Goal: Find specific page/section: Find specific page/section

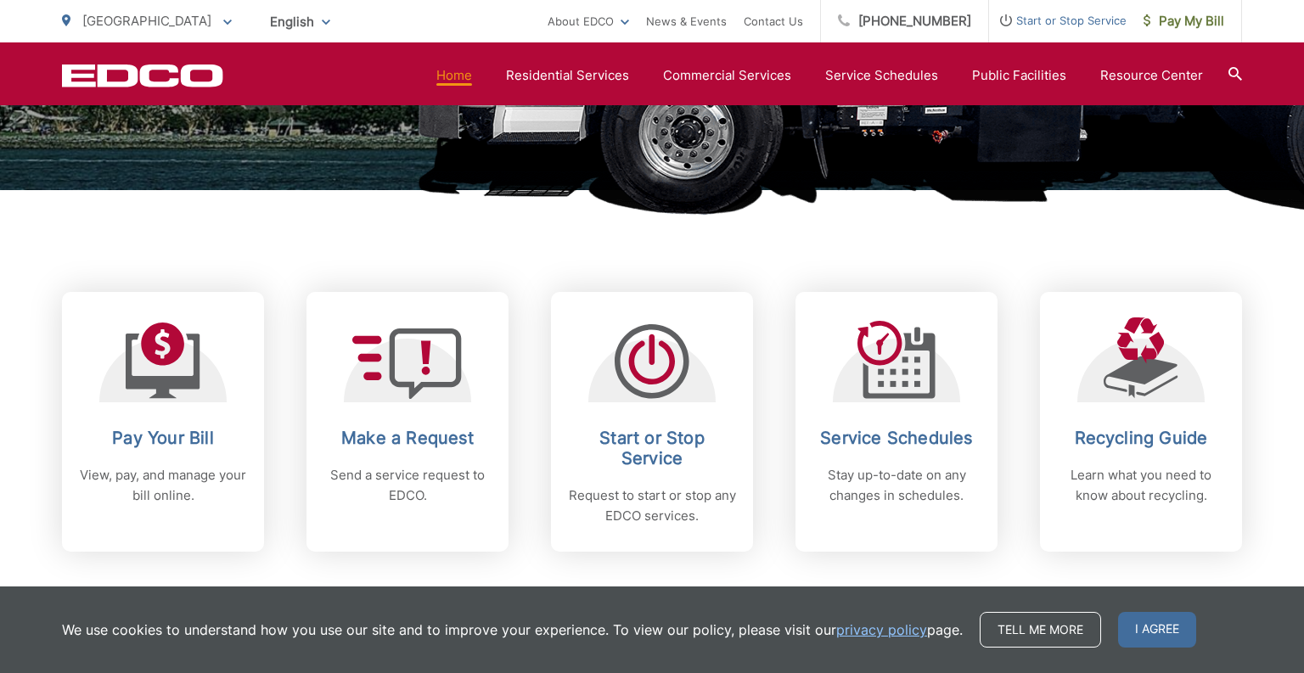
scroll to position [555, 0]
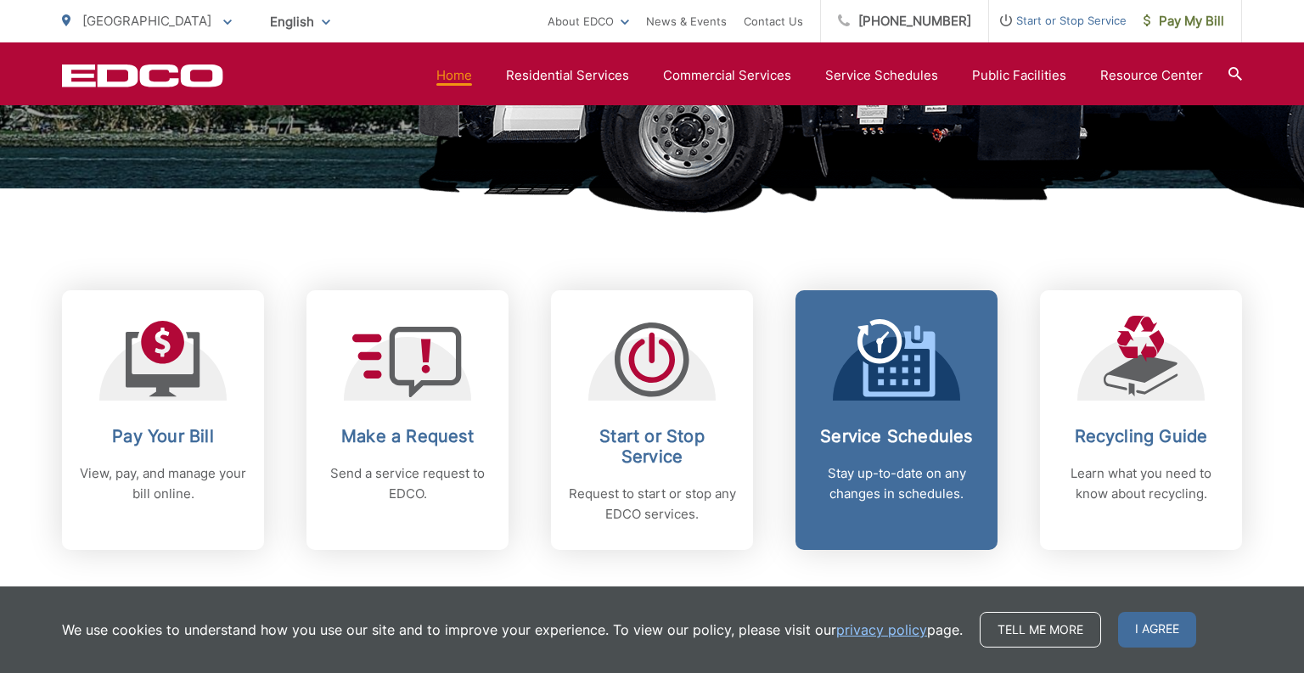
click at [841, 426] on h2 "Service Schedules" at bounding box center [897, 436] width 168 height 20
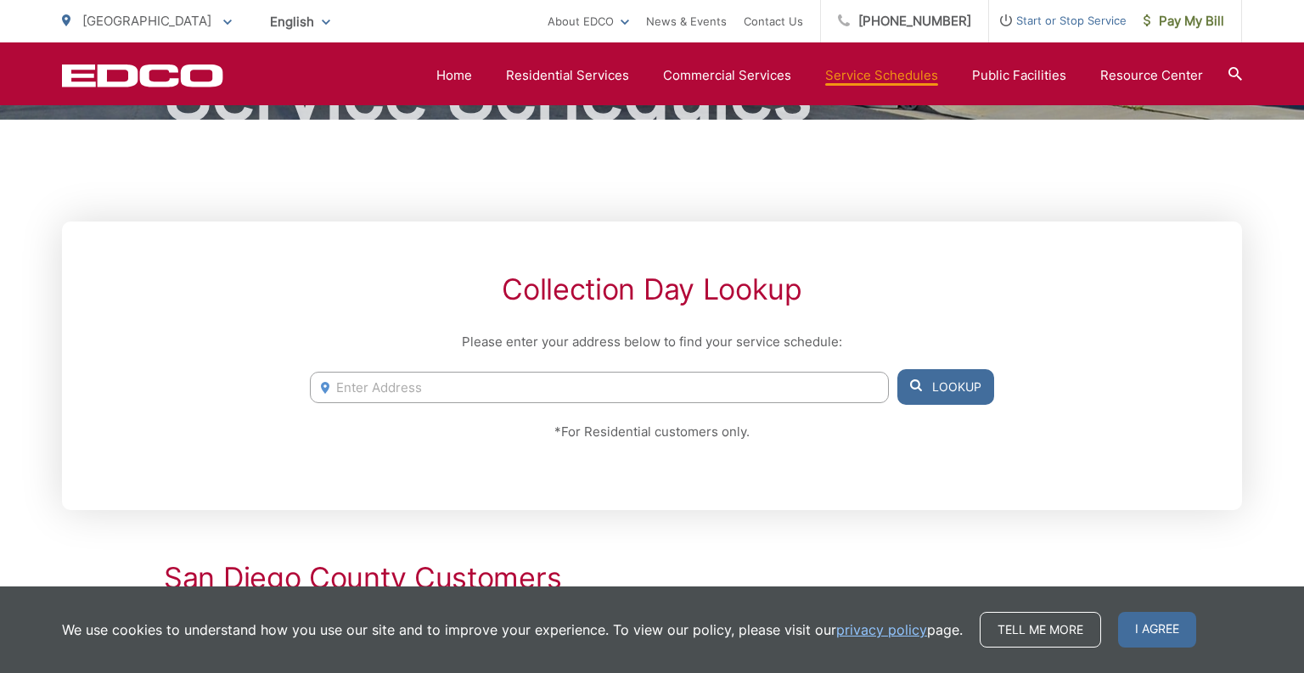
scroll to position [437, 0]
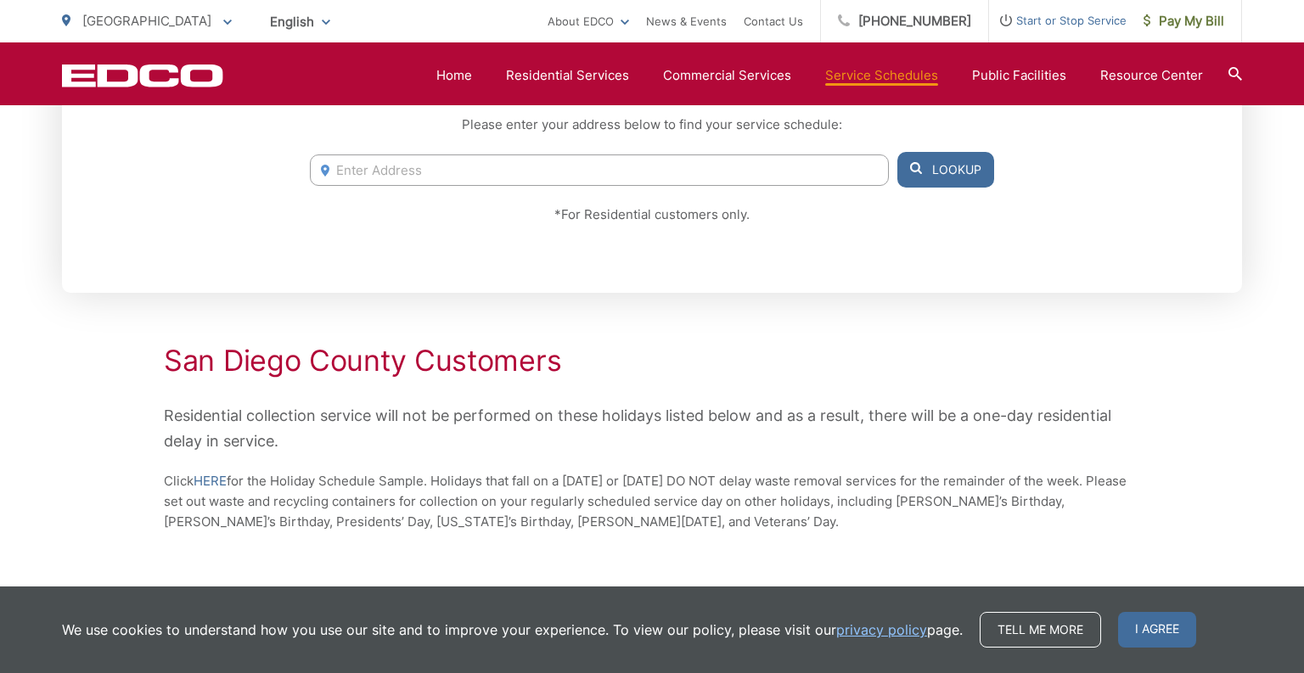
click at [485, 171] on input "Enter Address" at bounding box center [599, 170] width 579 height 31
type input "8481 Larkdale ave"
click at [923, 163] on button "Lookup" at bounding box center [946, 170] width 97 height 36
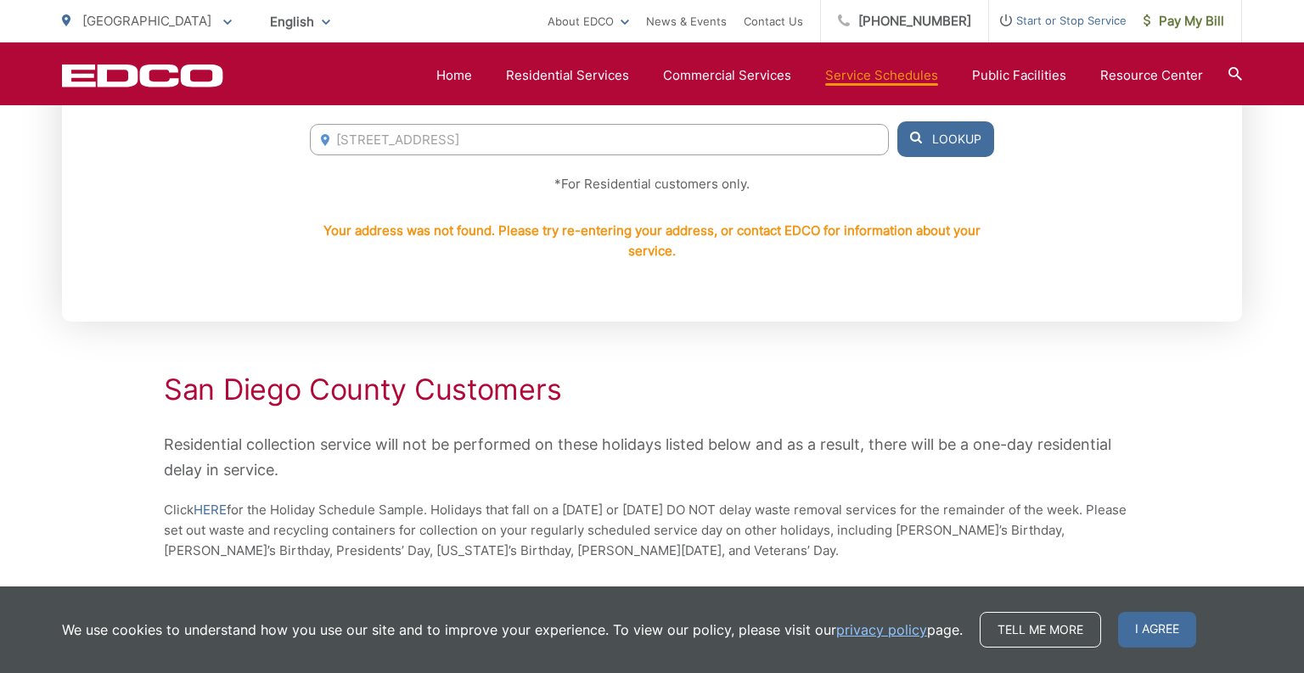
scroll to position [470, 0]
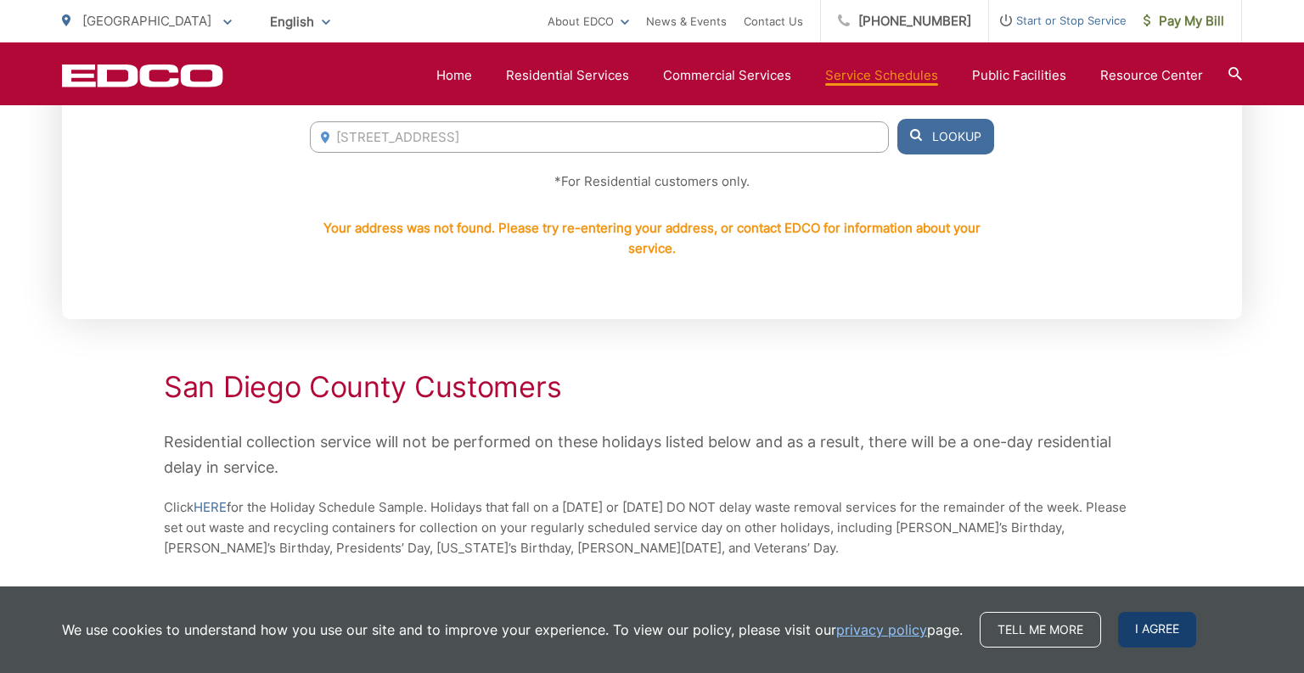
click at [1158, 622] on span "I agree" at bounding box center [1157, 630] width 78 height 36
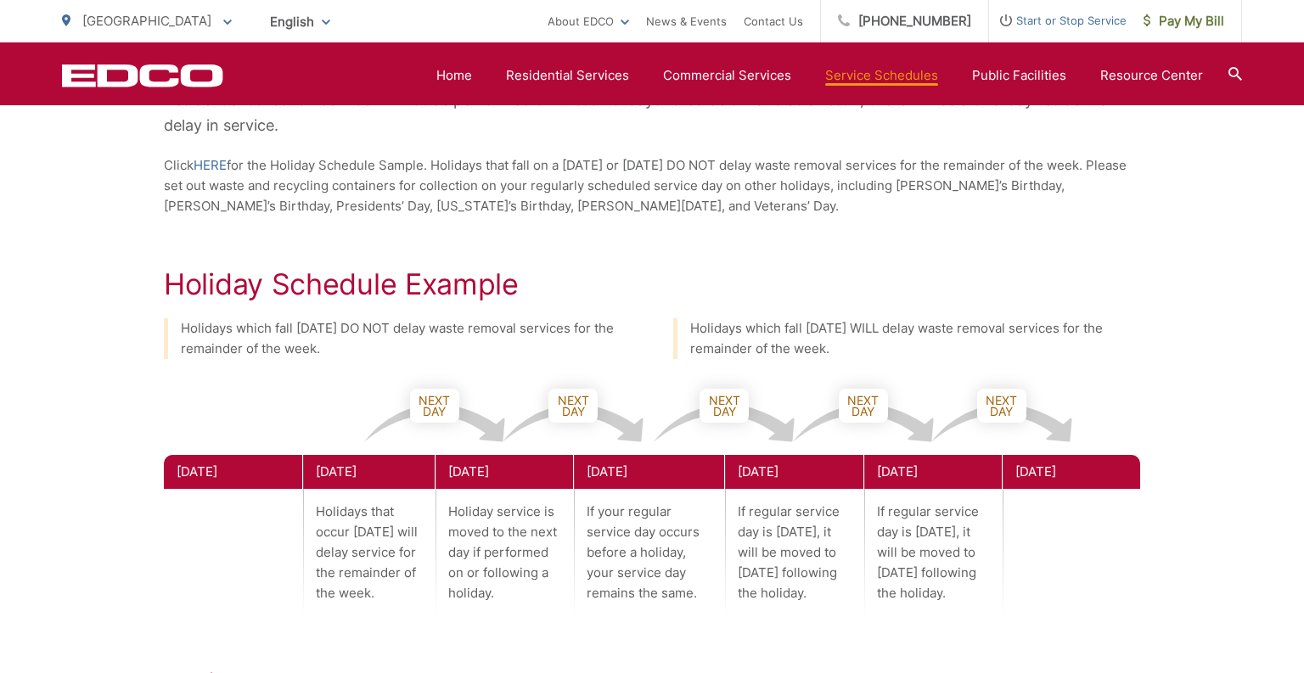
scroll to position [814, 0]
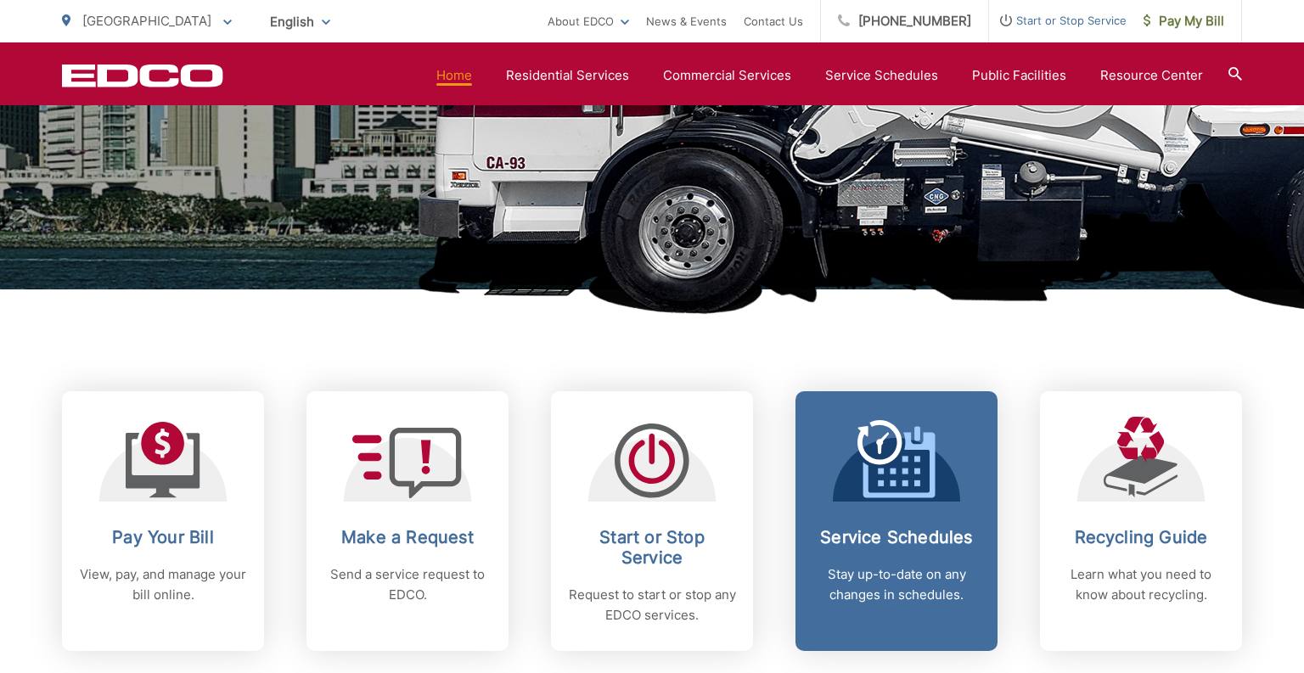
scroll to position [449, 0]
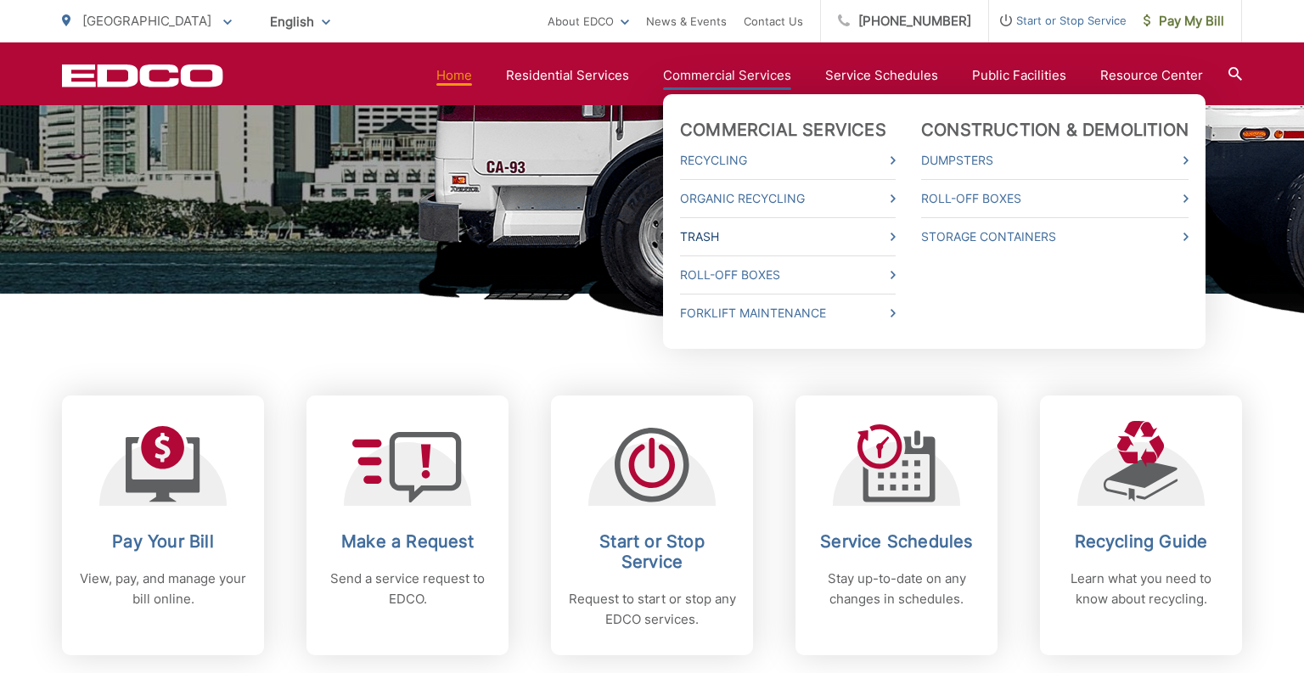
click at [709, 233] on link "Trash" at bounding box center [788, 237] width 216 height 20
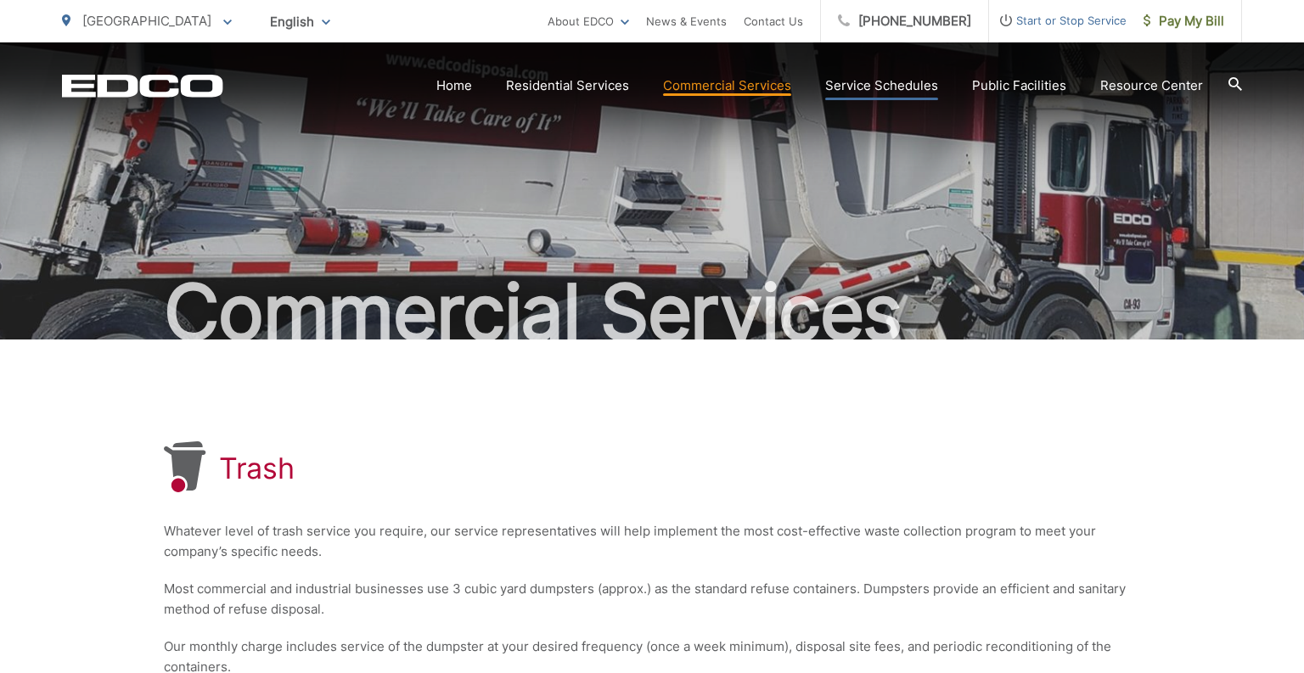
click at [891, 87] on link "Service Schedules" at bounding box center [881, 86] width 113 height 20
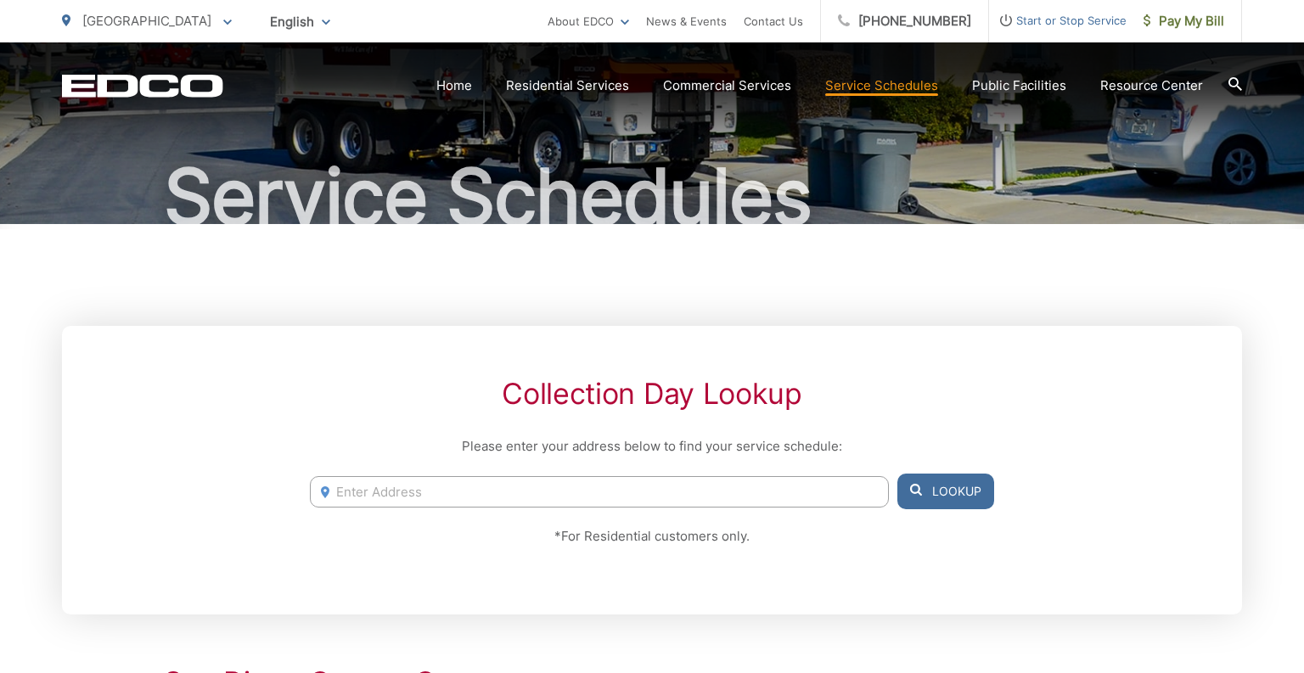
scroll to position [118, 0]
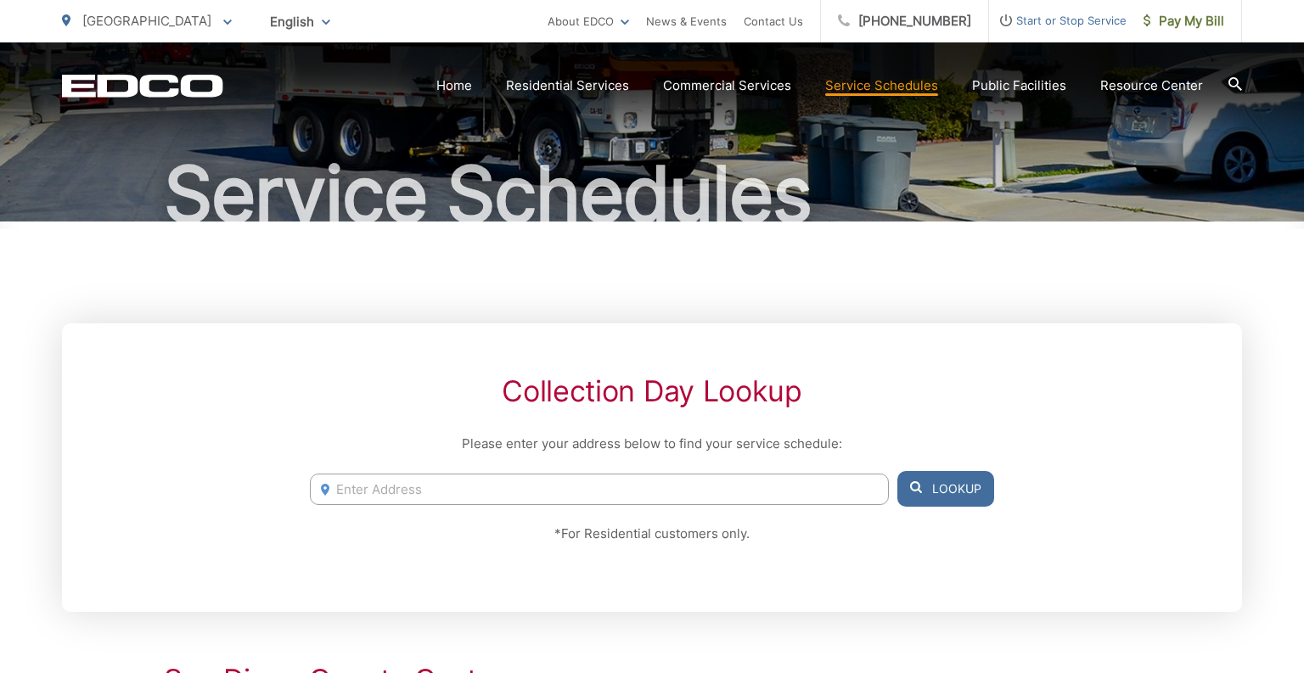
click at [524, 485] on input "Enter Address" at bounding box center [599, 489] width 579 height 31
click at [929, 485] on button "Lookup" at bounding box center [946, 489] width 97 height 36
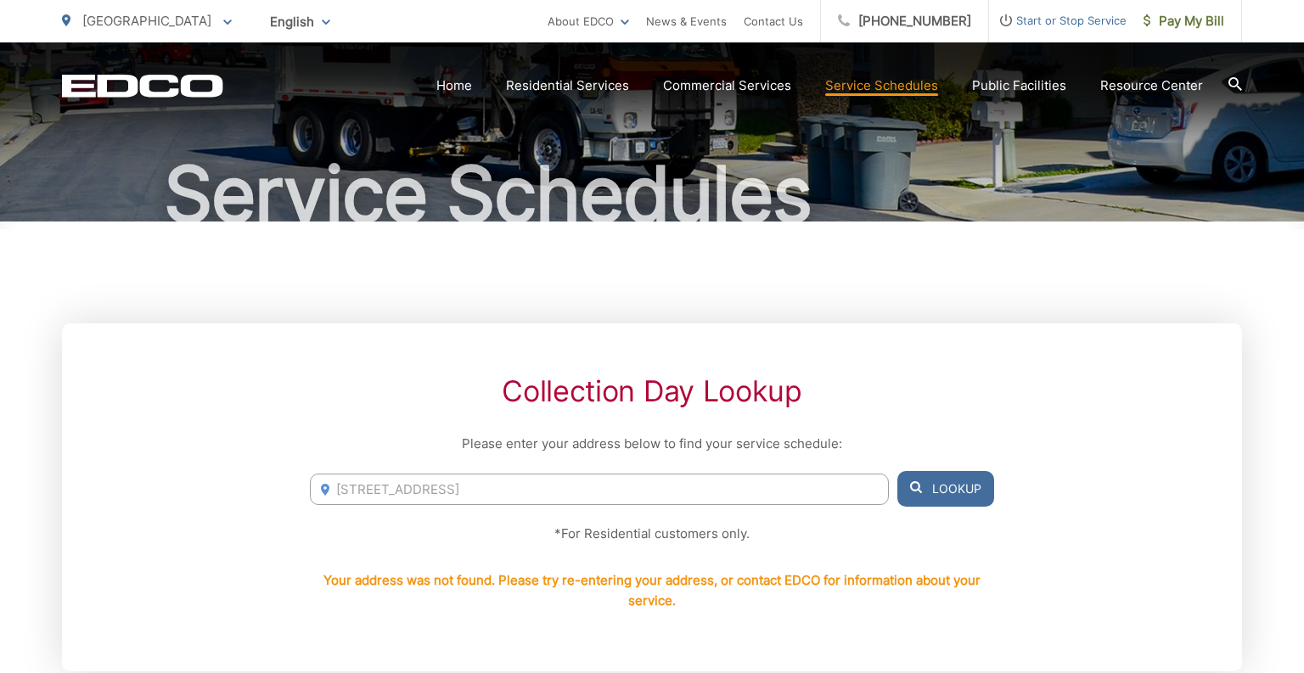
click at [458, 492] on input "8481 larkdale ave" at bounding box center [599, 489] width 579 height 31
type input "8481 larkdale ave, San diego"
click at [902, 481] on button "Lookup" at bounding box center [946, 489] width 97 height 36
click at [934, 492] on button "Lookup" at bounding box center [946, 489] width 97 height 36
click at [460, 85] on link "Home" at bounding box center [454, 86] width 36 height 20
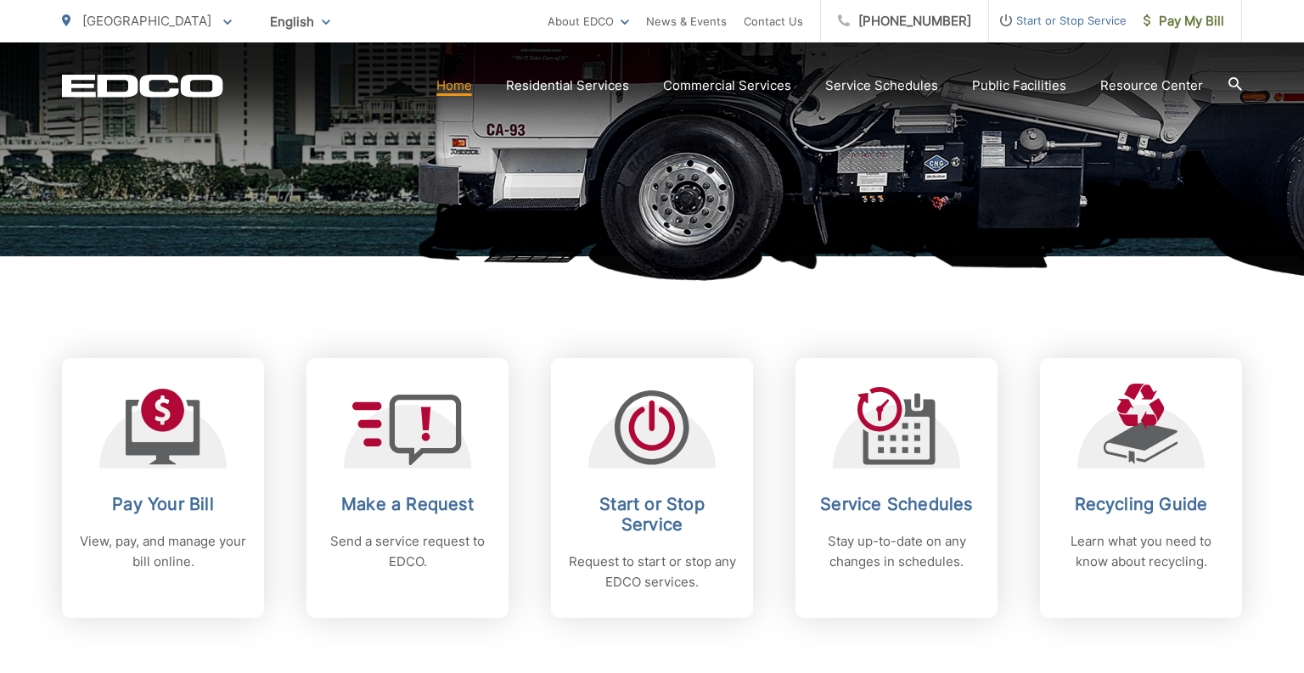
scroll to position [487, 0]
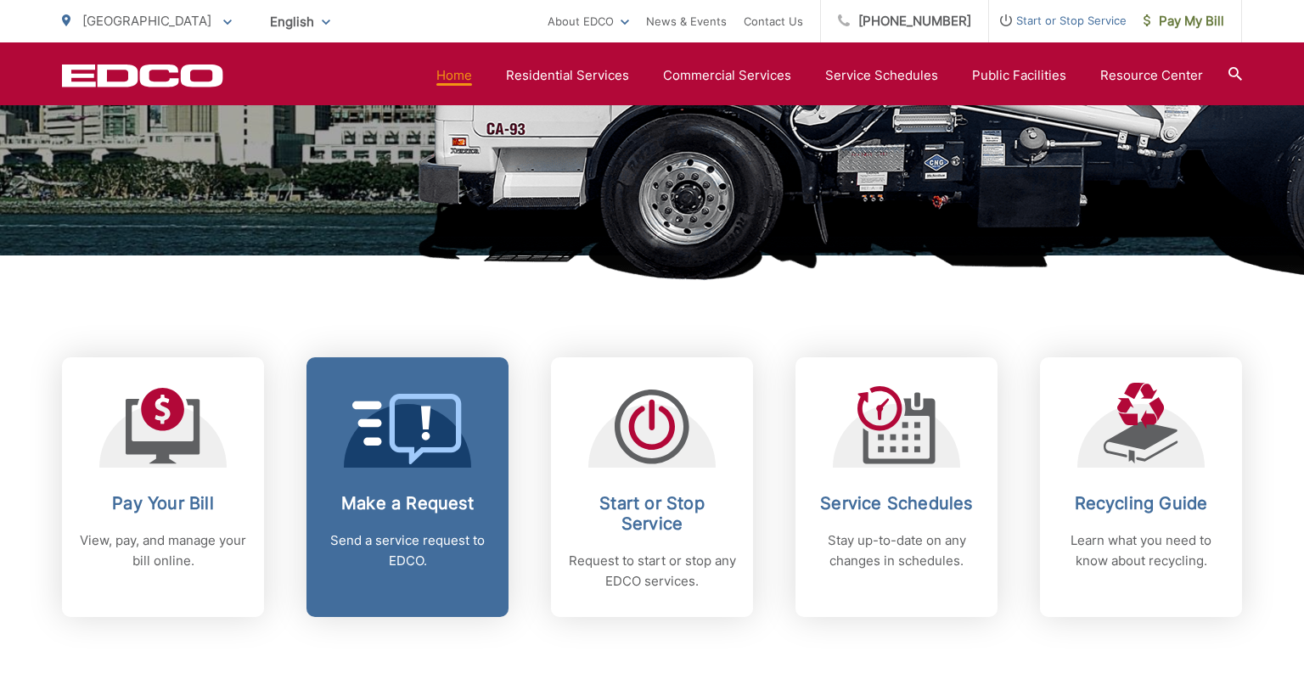
click at [421, 407] on icon at bounding box center [391, 423] width 79 height 45
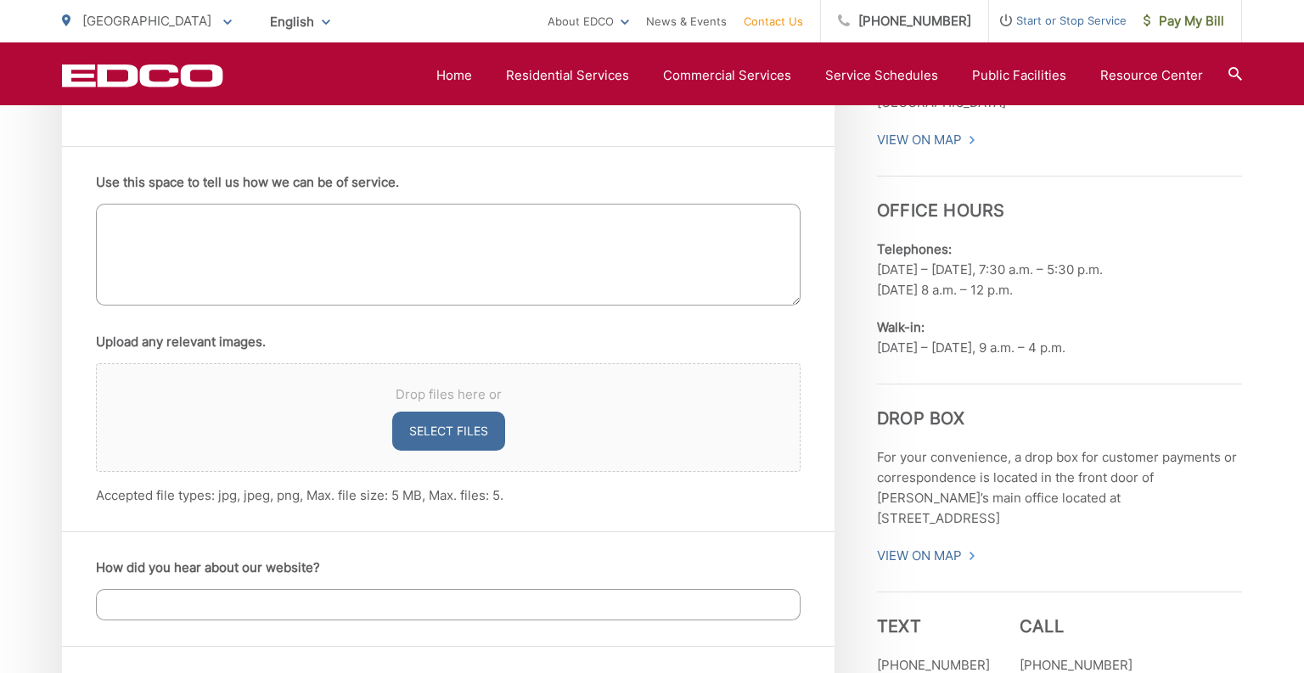
scroll to position [1051, 0]
